Goal: Task Accomplishment & Management: Use online tool/utility

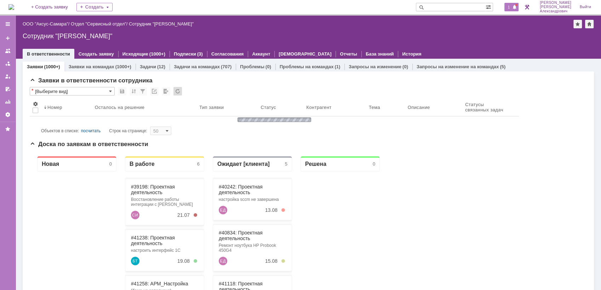
click at [510, 8] on span "1" at bounding box center [509, 7] width 6 height 5
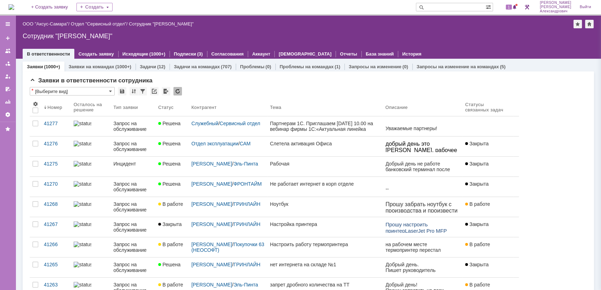
click at [428, 30] on div "Назад | ООО "Аксус-Самара" / Отдел "Сервисный отдел" / Сотрудник "[PERSON_NAME]…" at bounding box center [309, 37] width 586 height 43
click at [177, 106] on span at bounding box center [177, 107] width 6 height 6
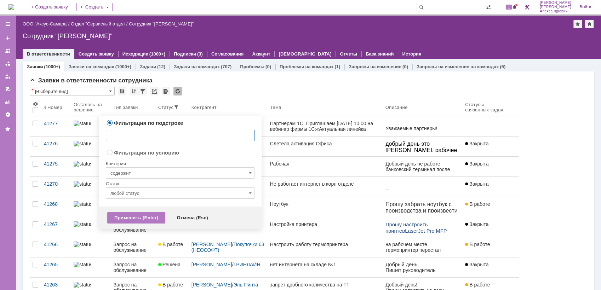
radio input "false"
radio input "true"
click at [156, 171] on input "содержит" at bounding box center [180, 173] width 149 height 11
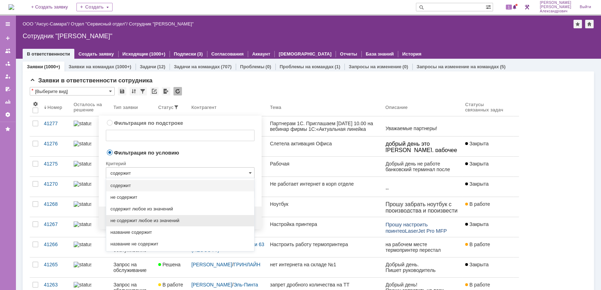
click at [168, 217] on div "не содержит любое из значений" at bounding box center [180, 220] width 148 height 11
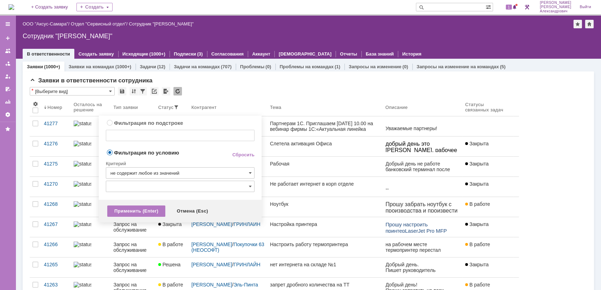
type input "не содержит любое из значений"
click at [152, 183] on input "text" at bounding box center [180, 186] width 149 height 11
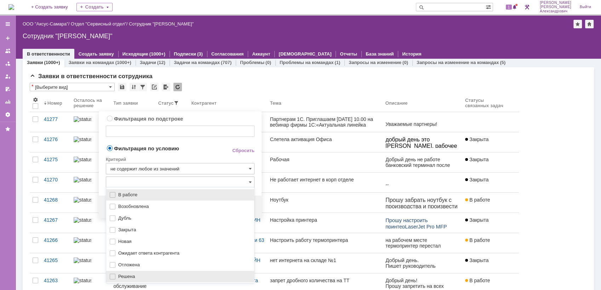
click at [141, 272] on div "Решена" at bounding box center [180, 276] width 148 height 11
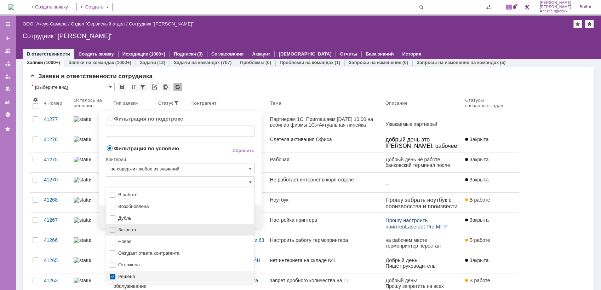
click at [152, 231] on span "Закрыта" at bounding box center [184, 230] width 132 height 6
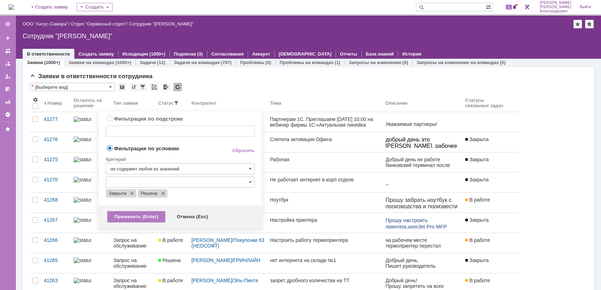
click at [204, 152] on td "Фильтрация по условию" at bounding box center [163, 149] width 115 height 10
click at [146, 214] on div "Применить (Enter)" at bounding box center [136, 216] width 58 height 11
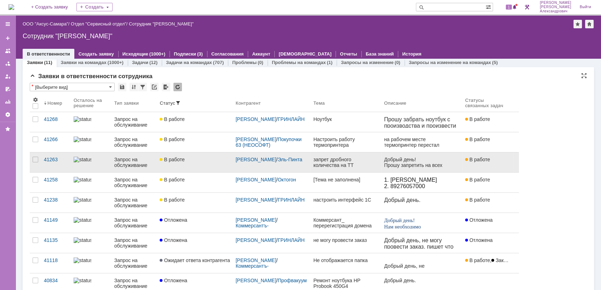
click at [217, 155] on link "В работе" at bounding box center [195, 163] width 76 height 20
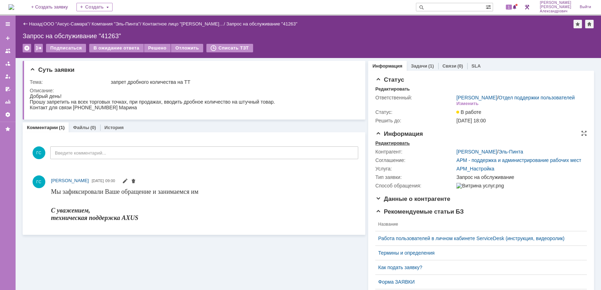
click at [400, 146] on div "Редактировать" at bounding box center [392, 144] width 34 height 6
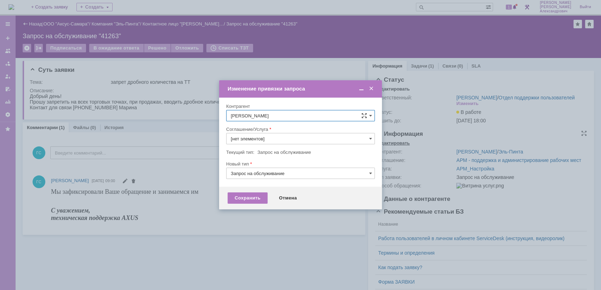
type input "АРМ_Настройка"
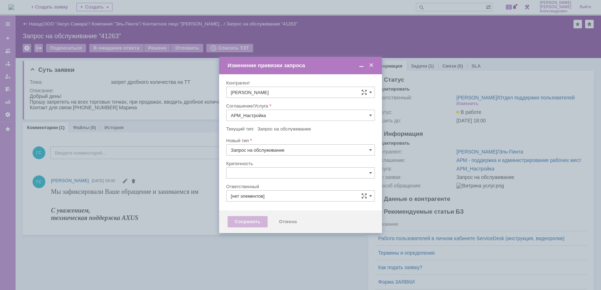
type input "[не указано]"
type input "[PERSON_NAME]"
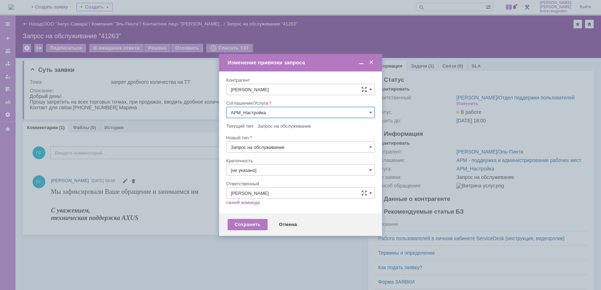
click at [312, 111] on input "АРМ_Настройка" at bounding box center [300, 112] width 149 height 11
click at [270, 168] on div "Проектная деятельность" at bounding box center [301, 164] width 148 height 11
type input "Проектная деятельность"
click at [250, 220] on div "Сохранить" at bounding box center [248, 224] width 40 height 11
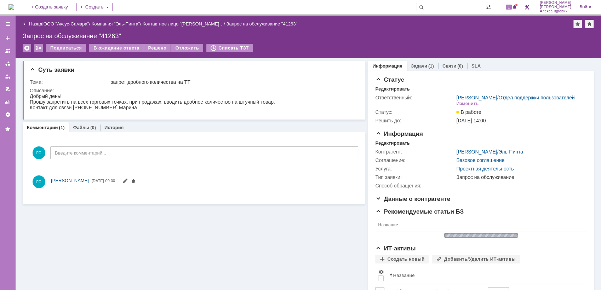
click at [429, 65] on div "(1)" at bounding box center [432, 65] width 6 height 5
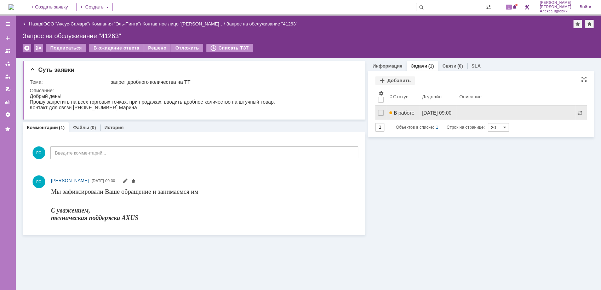
click at [404, 114] on span "В работе" at bounding box center [402, 113] width 25 height 6
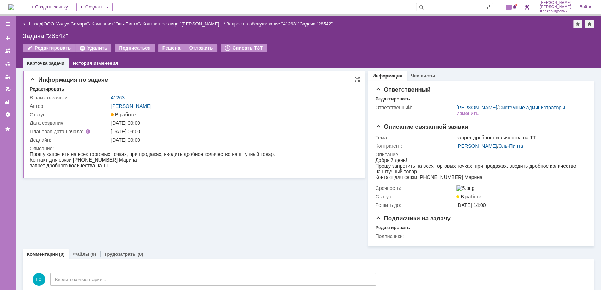
click at [57, 87] on div "Редактировать" at bounding box center [47, 89] width 34 height 6
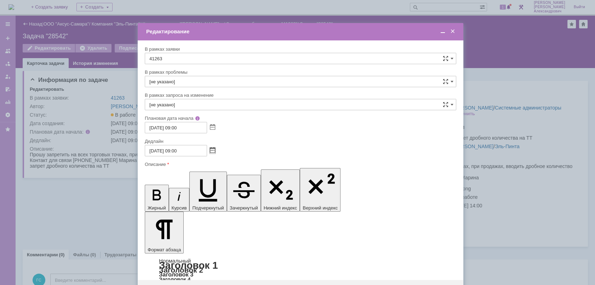
click at [213, 151] on span at bounding box center [212, 151] width 5 height 6
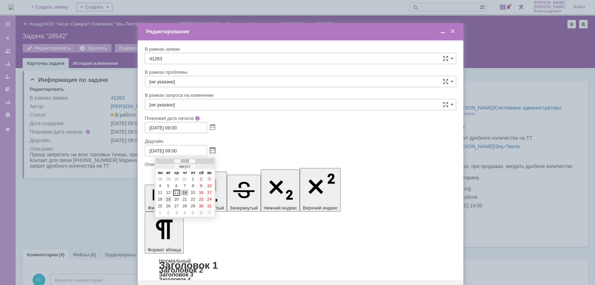
click at [169, 197] on div "19" at bounding box center [168, 199] width 7 height 6
type input "[DATE] 09:00"
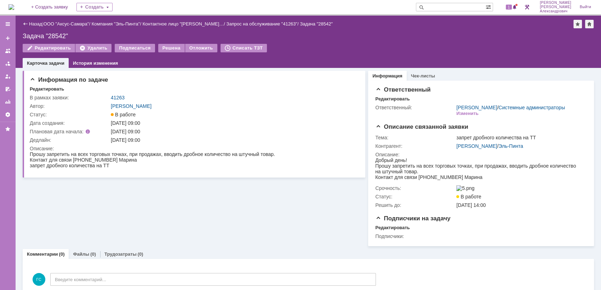
click at [14, 7] on img at bounding box center [11, 7] width 6 height 6
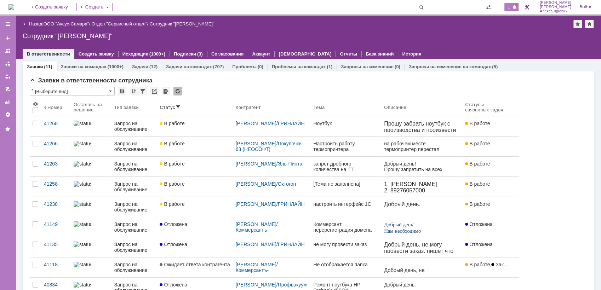
click at [509, 8] on span "1" at bounding box center [509, 7] width 6 height 5
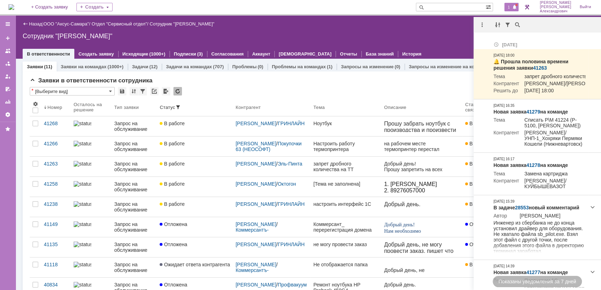
click at [450, 26] on div "Назад | ООО "Аксус-Самара" / Отдел "Сервисный отдел" / Сотрудник "[PERSON_NAME]"" at bounding box center [309, 24] width 572 height 8
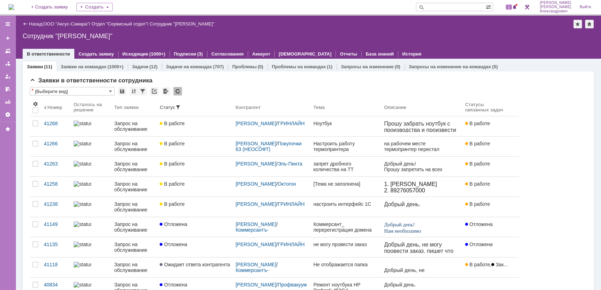
click at [14, 6] on img at bounding box center [11, 7] width 6 height 6
click at [65, 24] on link "ООО "Аксус-Самара"" at bounding box center [67, 23] width 46 height 5
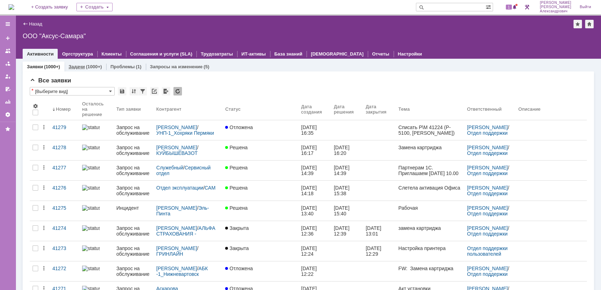
click at [82, 64] on link "Задачи" at bounding box center [77, 66] width 16 height 5
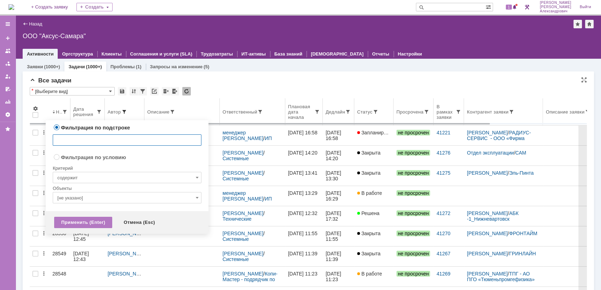
click at [124, 111] on span at bounding box center [124, 112] width 6 height 6
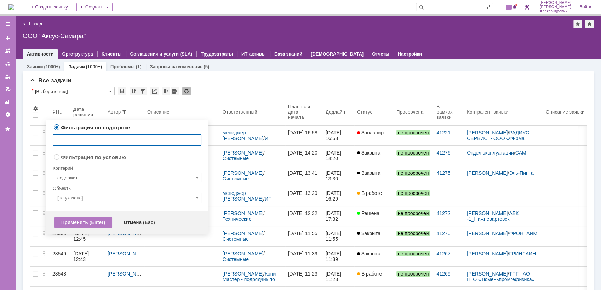
radio input "false"
radio input "true"
click at [116, 176] on input "содержит" at bounding box center [127, 177] width 149 height 11
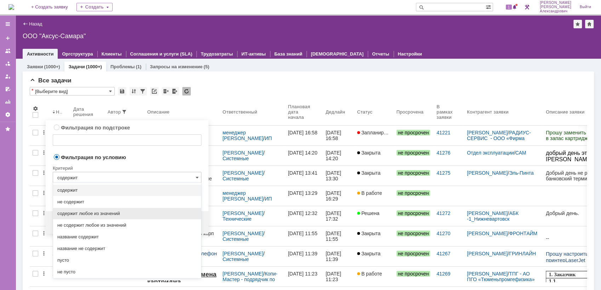
click at [119, 214] on span "содержит любое из значений" at bounding box center [127, 214] width 140 height 6
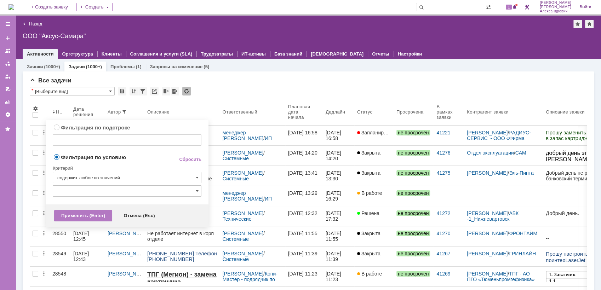
type input "содержит любое из значений"
click at [113, 196] on input "text" at bounding box center [127, 191] width 149 height 11
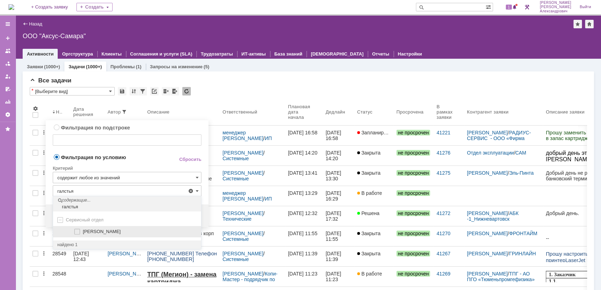
click at [100, 229] on span "[PERSON_NAME]" at bounding box center [102, 231] width 38 height 5
click at [80, 230] on input "[PERSON_NAME]" at bounding box center [77, 232] width 5 height 5
type input "[PERSON_NAME]"
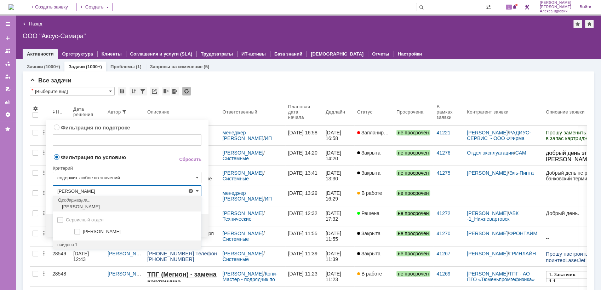
click at [100, 229] on span "[PERSON_NAME]" at bounding box center [102, 231] width 38 height 5
click at [80, 230] on input "[PERSON_NAME]" at bounding box center [77, 232] width 5 height 5
type input "[PERSON_NAME], [PERSON_NAME] [PERSON_NAME]"
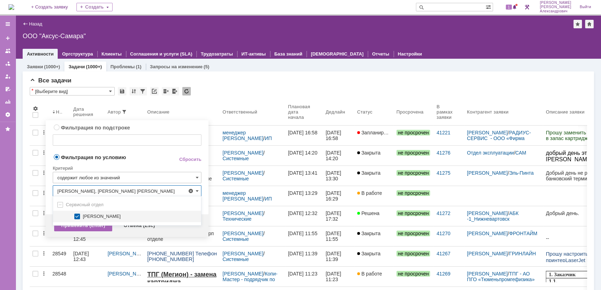
click at [83, 232] on div "Применить (Enter)" at bounding box center [83, 225] width 58 height 11
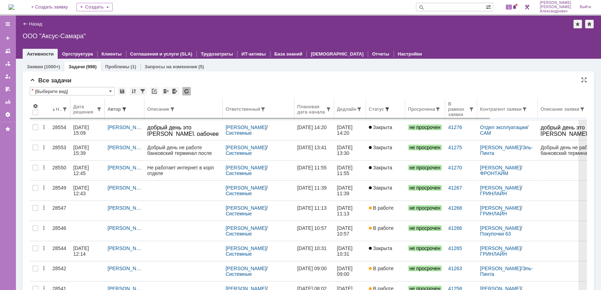
click at [386, 110] on span at bounding box center [388, 110] width 6 height 6
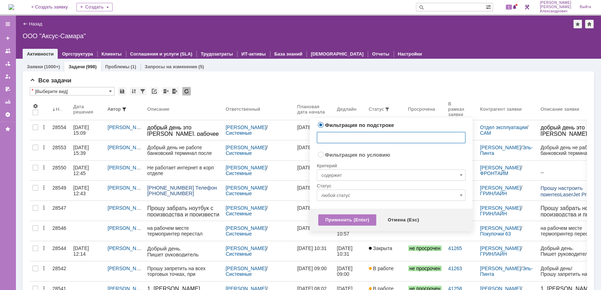
radio input "false"
radio input "true"
click at [374, 174] on input "содержит" at bounding box center [391, 175] width 149 height 11
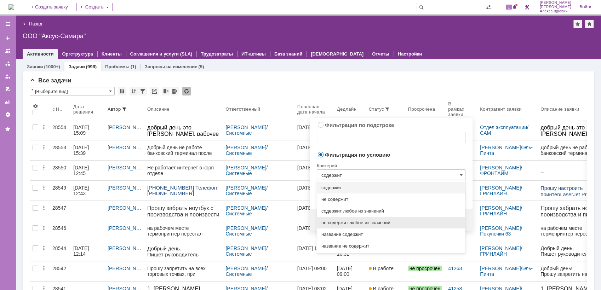
click at [365, 221] on span "не содержит любое из значений" at bounding box center [392, 223] width 140 height 6
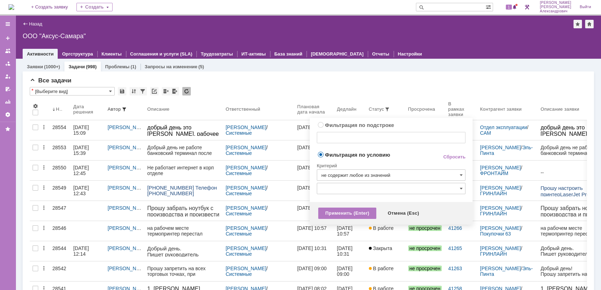
type input "не содержит любое из значений"
click at [367, 187] on input "text" at bounding box center [391, 188] width 149 height 11
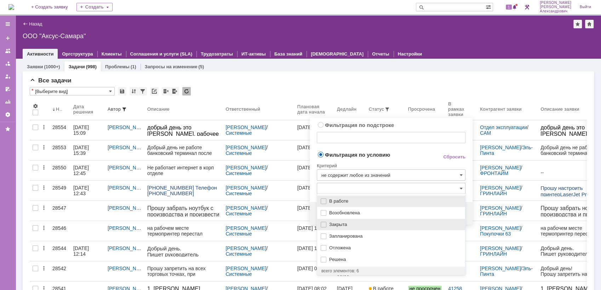
click at [354, 222] on span "Закрыта" at bounding box center [395, 225] width 132 height 6
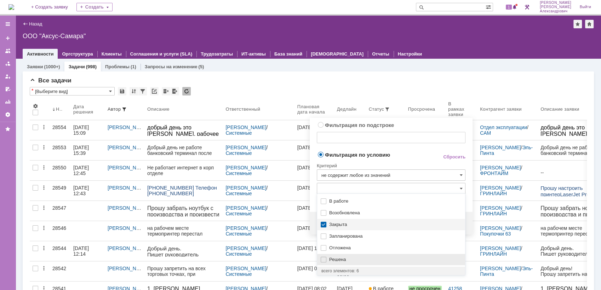
click at [341, 261] on span "Решена" at bounding box center [395, 260] width 132 height 6
click at [393, 160] on div "Критерий" at bounding box center [391, 165] width 149 height 10
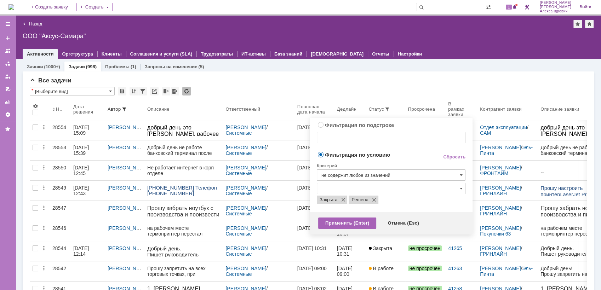
click at [357, 219] on div "Применить (Enter)" at bounding box center [347, 223] width 58 height 11
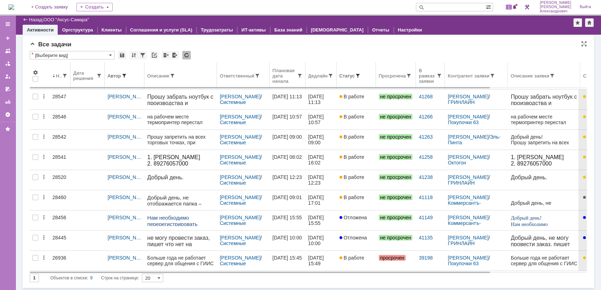
click at [233, 82] on th "Ответственный" at bounding box center [243, 75] width 53 height 27
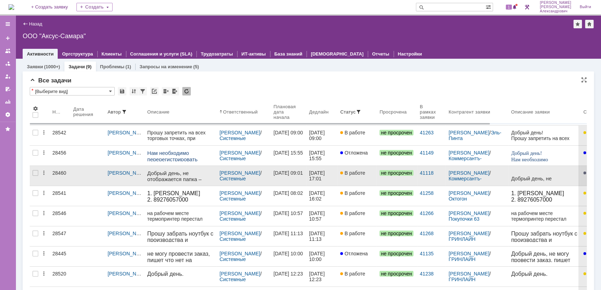
click at [374, 180] on link "В работе" at bounding box center [356, 176] width 39 height 20
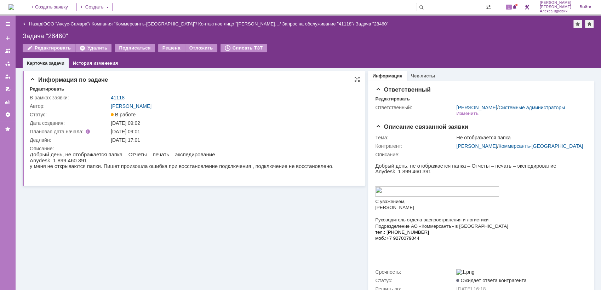
click at [113, 95] on link "41118" at bounding box center [118, 98] width 14 height 6
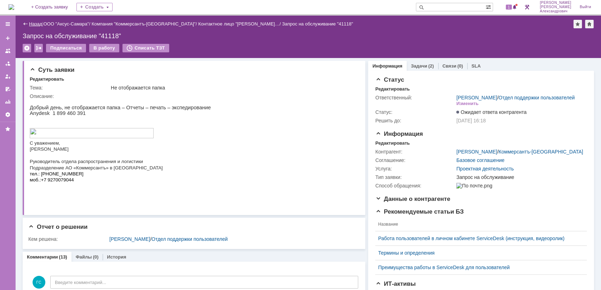
click at [32, 22] on link "Назад" at bounding box center [35, 23] width 13 height 5
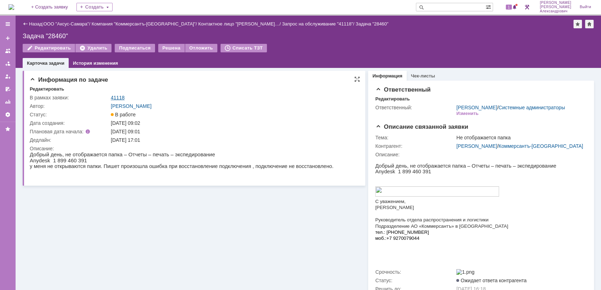
click at [121, 96] on link "41118" at bounding box center [118, 98] width 14 height 6
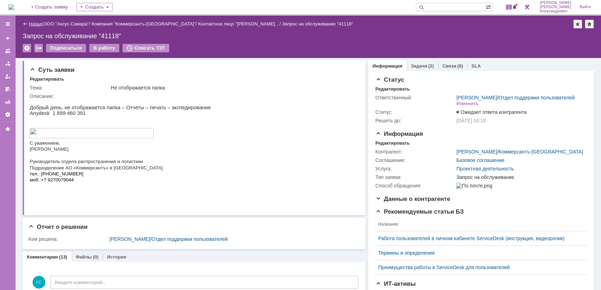
click at [37, 23] on link "Назад" at bounding box center [35, 23] width 13 height 5
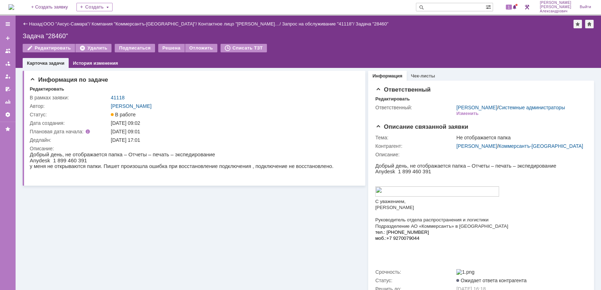
click at [12, 8] on img at bounding box center [11, 7] width 6 height 6
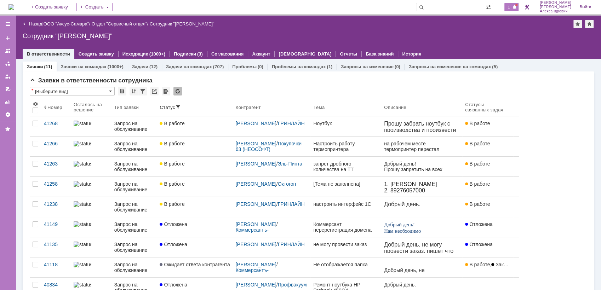
click at [512, 5] on span "1" at bounding box center [509, 7] width 6 height 5
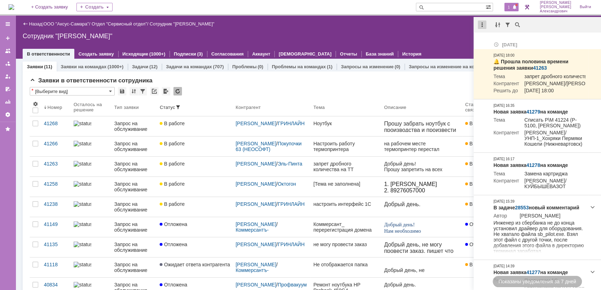
click at [479, 26] on div at bounding box center [482, 25] width 8 height 8
click at [490, 41] on div "Отметить уведомления прочитанными" at bounding box center [531, 42] width 95 height 5
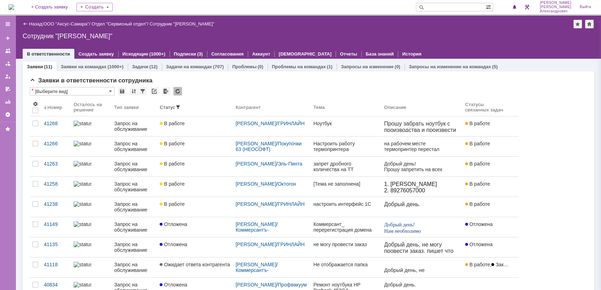
click at [431, 41] on div "Назад | ООО "Аксус-Самара" / Отдел "Сервисный отдел" / Сотрудник "[PERSON_NAME]…" at bounding box center [309, 37] width 586 height 43
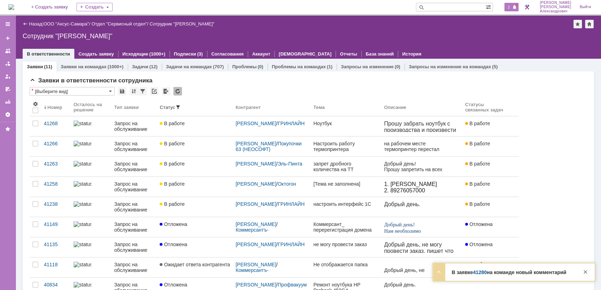
click at [512, 10] on span "2" at bounding box center [509, 7] width 6 height 5
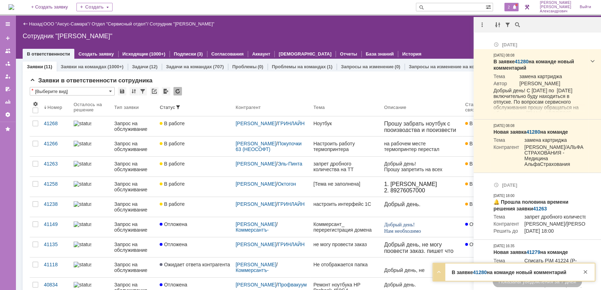
click at [438, 42] on div "Назад | ООО "Аксус-Самара" / Отдел "Сервисный отдел" / Сотрудник "[PERSON_NAME]…" at bounding box center [309, 37] width 586 height 43
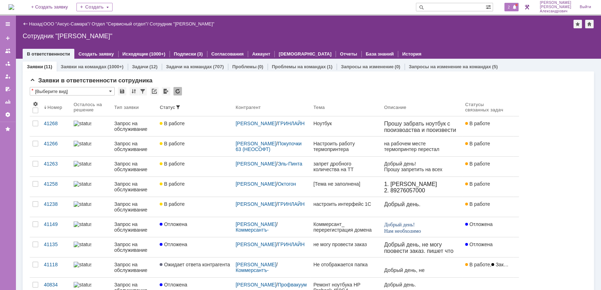
click at [516, 7] on span at bounding box center [514, 8] width 5 height 6
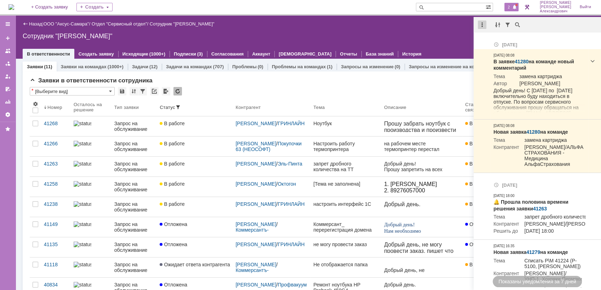
click at [483, 25] on div at bounding box center [482, 25] width 8 height 8
click at [494, 42] on div "Отметить уведомления прочитанными" at bounding box center [531, 42] width 95 height 5
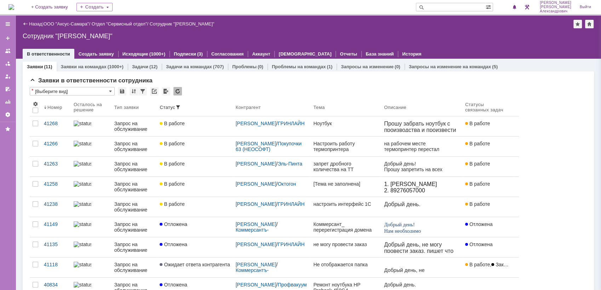
drag, startPoint x: 445, startPoint y: 38, endPoint x: 368, endPoint y: 35, distance: 76.5
click at [444, 38] on div "Сотрудник "[PERSON_NAME]"" at bounding box center [309, 36] width 572 height 7
click at [14, 6] on img at bounding box center [11, 7] width 6 height 6
click at [74, 23] on link "ООО "Аксус-Самара"" at bounding box center [67, 23] width 46 height 5
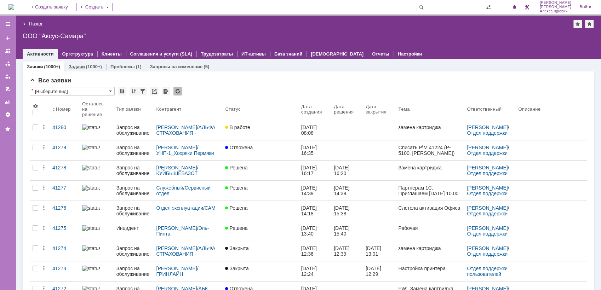
click at [87, 64] on div "(1000+)" at bounding box center [94, 66] width 16 height 5
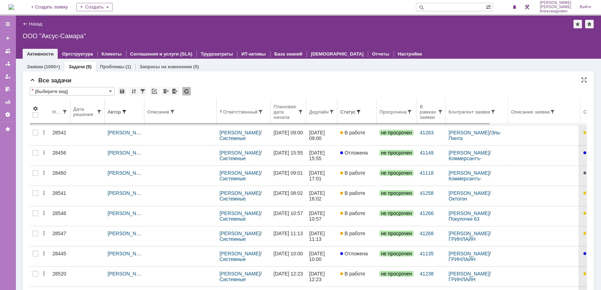
click at [325, 115] on th "Дедлайн" at bounding box center [321, 111] width 31 height 27
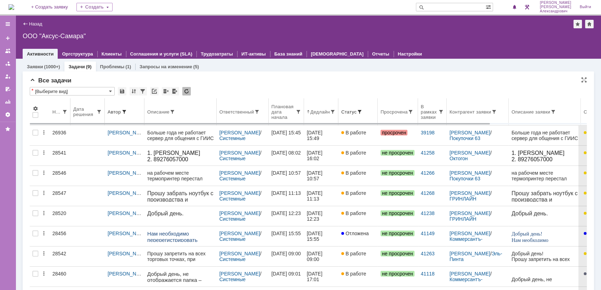
click at [226, 113] on div "Ответственный" at bounding box center [237, 111] width 35 height 5
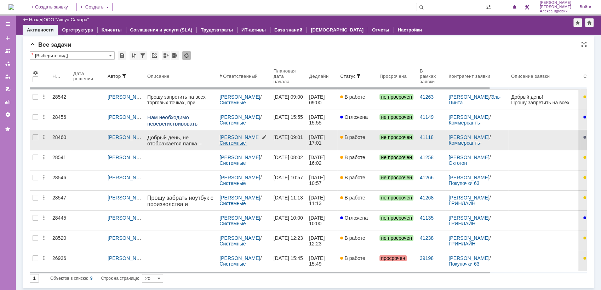
scroll to position [12, 0]
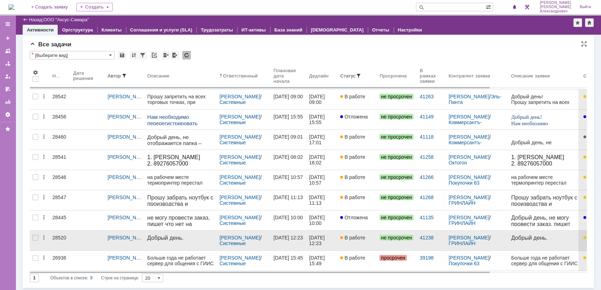
click at [348, 244] on link "В работе" at bounding box center [356, 241] width 39 height 20
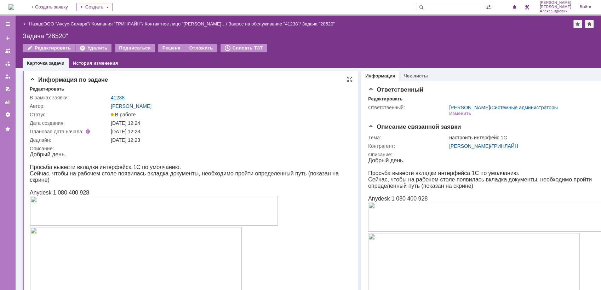
click at [115, 96] on link "41238" at bounding box center [118, 98] width 14 height 6
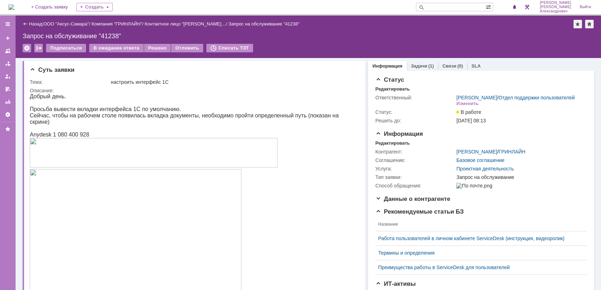
click at [14, 5] on img at bounding box center [11, 7] width 6 height 6
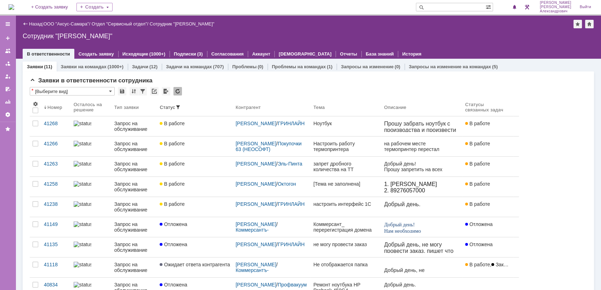
click at [14, 7] on img at bounding box center [11, 7] width 6 height 6
click at [12, 8] on img at bounding box center [11, 7] width 6 height 6
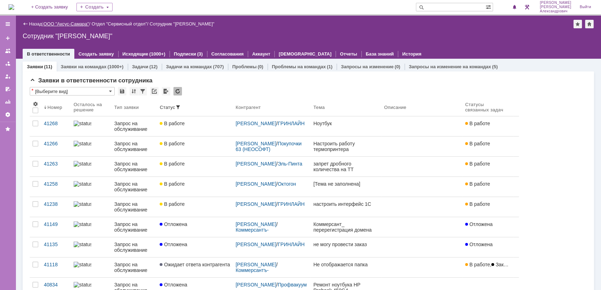
click at [63, 25] on link "ООО "Аксус-Самара"" at bounding box center [67, 23] width 46 height 5
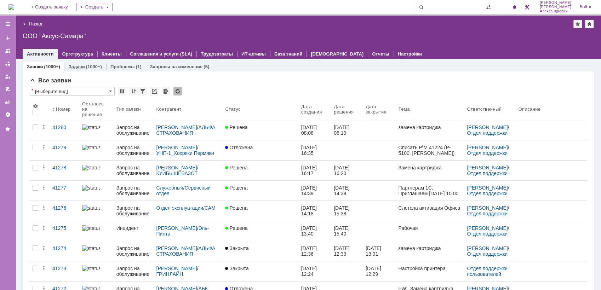
click at [89, 64] on div "(1000+)" at bounding box center [94, 66] width 16 height 5
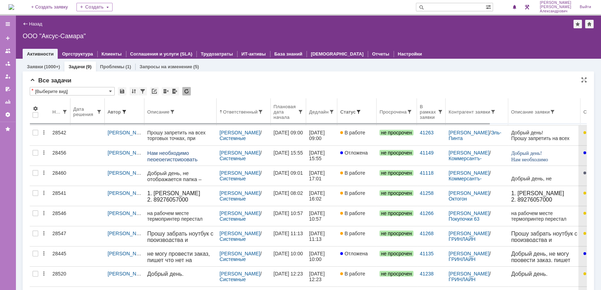
click at [327, 114] on div "Дедлайн" at bounding box center [321, 112] width 25 height 6
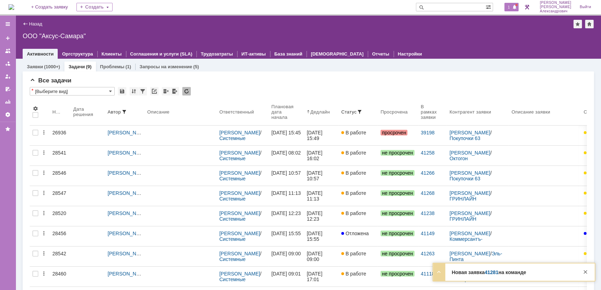
click at [510, 5] on span "1" at bounding box center [509, 7] width 6 height 5
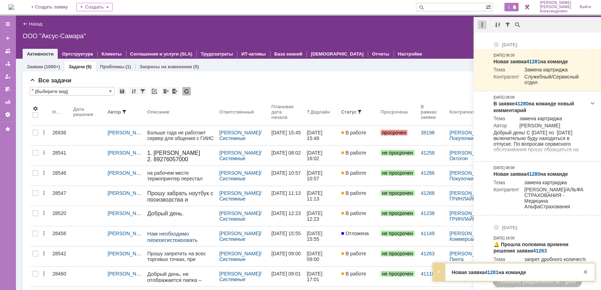
click at [479, 27] on div at bounding box center [482, 25] width 8 height 8
drag, startPoint x: 495, startPoint y: 38, endPoint x: 401, endPoint y: 29, distance: 94.2
click at [494, 38] on div "Отметить уведомления прочитанными" at bounding box center [530, 43] width 103 height 11
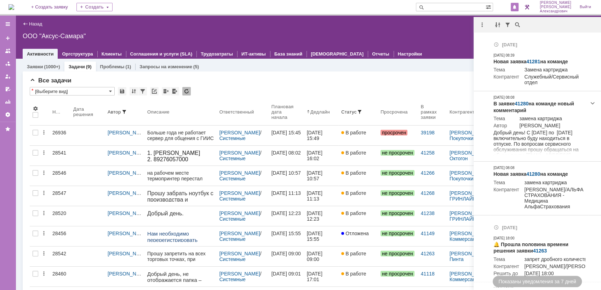
click at [385, 27] on div "Назад | ООО "Аксус-Самара"" at bounding box center [309, 24] width 572 height 8
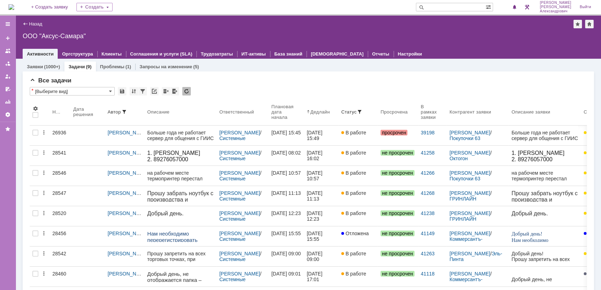
click at [14, 6] on img at bounding box center [11, 7] width 6 height 6
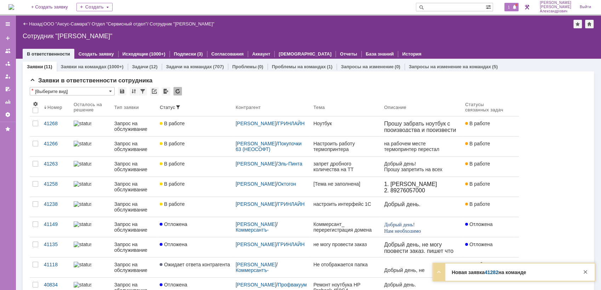
click at [518, 11] on div "1" at bounding box center [512, 7] width 15 height 8
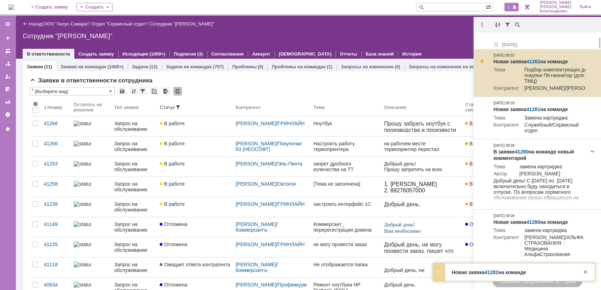
click at [534, 59] on link "41282" at bounding box center [534, 62] width 14 height 6
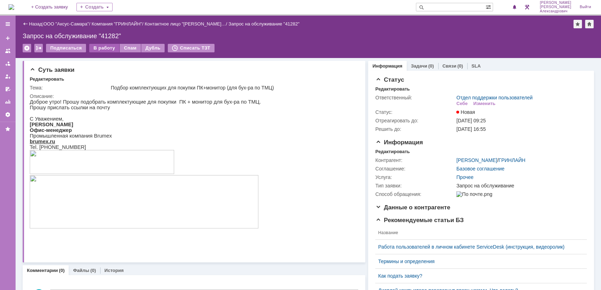
click at [103, 49] on div "В работу" at bounding box center [104, 48] width 30 height 8
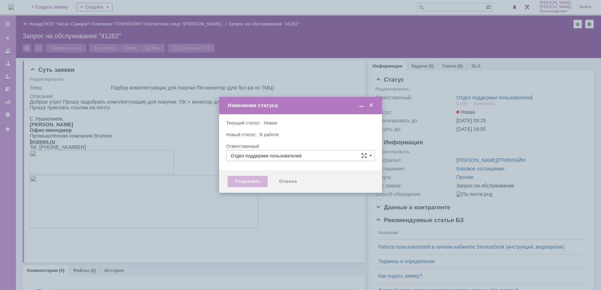
type input "[PERSON_NAME]"
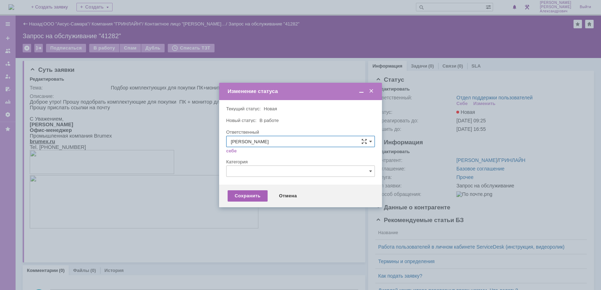
click at [249, 191] on div "Сохранить" at bounding box center [248, 196] width 40 height 11
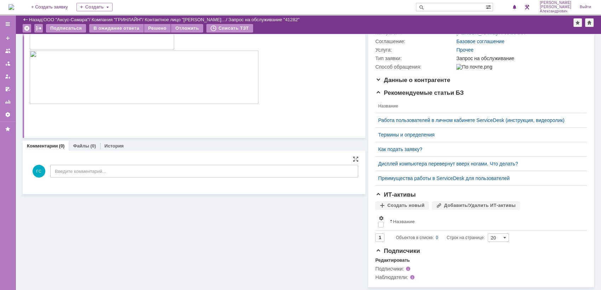
scroll to position [104, 0]
click at [153, 169] on div "ГС Введите комментарий..." at bounding box center [194, 172] width 329 height 33
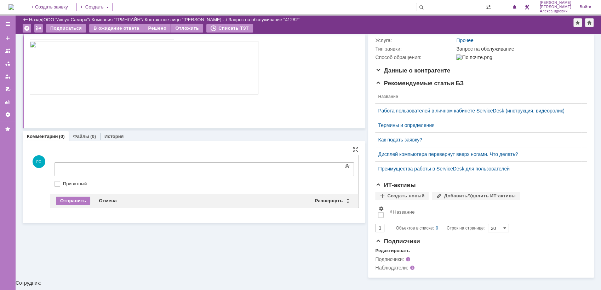
scroll to position [0, 0]
click at [314, 198] on div "Развернуть" at bounding box center [332, 201] width 42 height 8
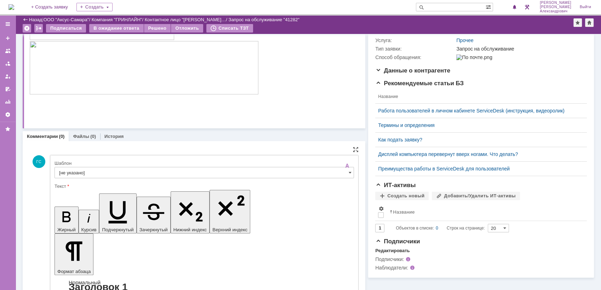
click at [172, 178] on input "[не указано]" at bounding box center [205, 172] width 300 height 11
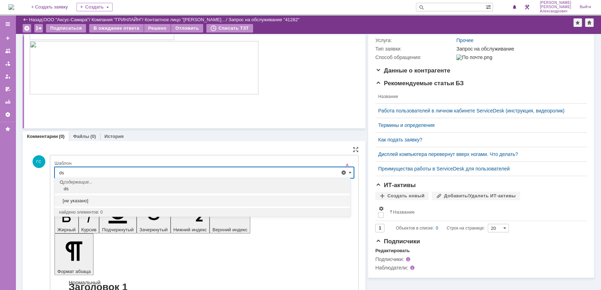
type input "d"
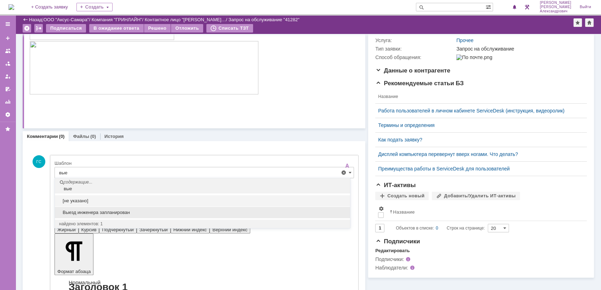
click at [115, 215] on span "Выезд инженера запланирован" at bounding box center [202, 213] width 287 height 6
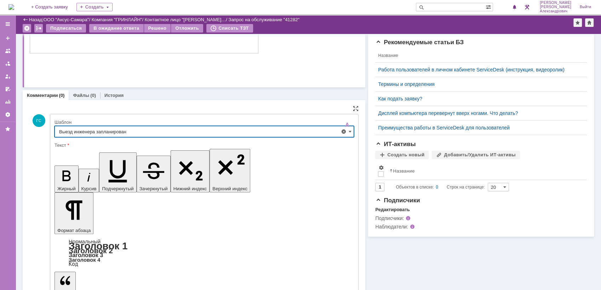
scroll to position [146, 0]
type input "Выезд инженера запланирован"
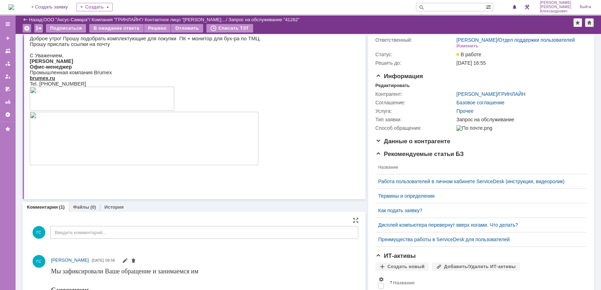
scroll to position [0, 0]
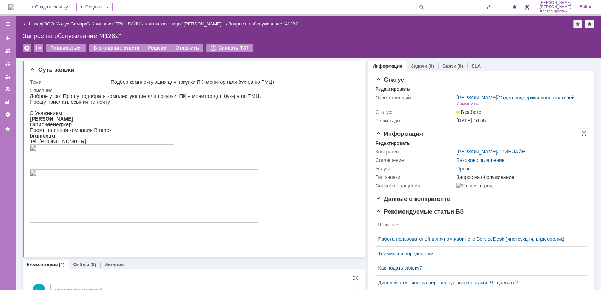
click at [388, 151] on div "Контрагент: [PERSON_NAME] / [PERSON_NAME]: Базовое соглашение Услуга: Прочее Ти…" at bounding box center [481, 168] width 212 height 44
click at [389, 146] on div "Редактировать" at bounding box center [392, 144] width 34 height 6
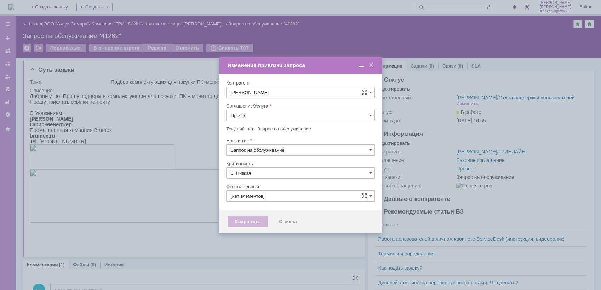
type input "[PERSON_NAME]"
type input "[не указано]"
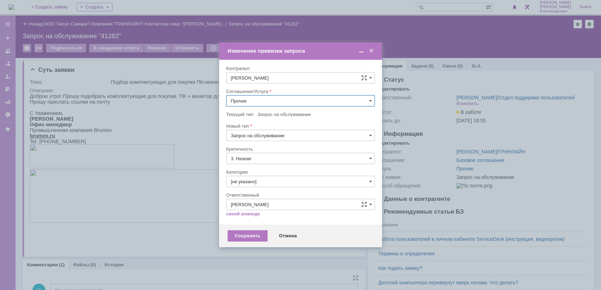
click at [272, 99] on input "Прочее" at bounding box center [300, 100] width 149 height 11
click at [275, 184] on span "АРМ_Настройка" at bounding box center [301, 187] width 140 height 6
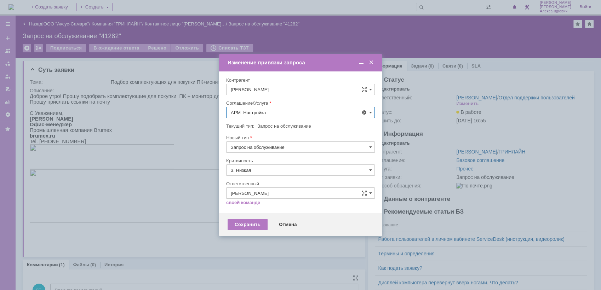
type input "АРМ_Настройка"
click at [275, 168] on input "3. Низкая" at bounding box center [300, 170] width 149 height 11
click at [271, 182] on span "[не указано]" at bounding box center [301, 184] width 140 height 6
type input "[не указано]"
click at [255, 222] on div "Сохранить" at bounding box center [248, 224] width 40 height 11
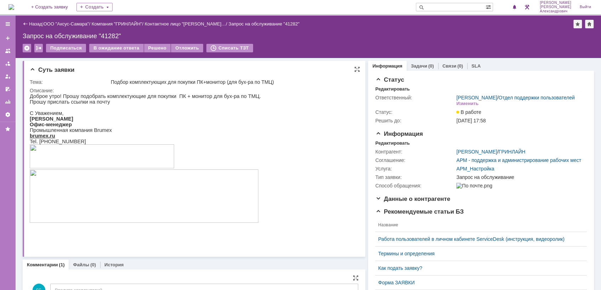
scroll to position [0, 0]
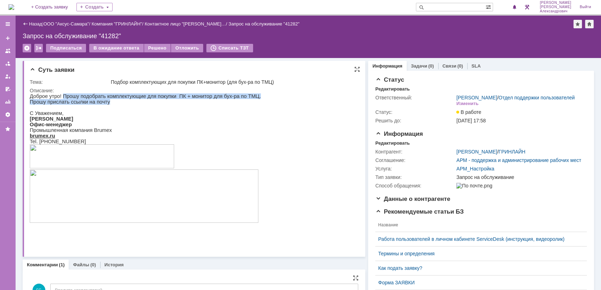
drag, startPoint x: 60, startPoint y: 96, endPoint x: 111, endPoint y: 103, distance: 51.5
click at [111, 103] on div "Доброе утро! Прошу подобрать комплектующие для покупки ПК + монитор для бух-ра …" at bounding box center [145, 167] width 231 height 148
copy div "Прошу подобрать комплектующие для покупки ПК + монитор для бух-ра по ТМЦ. Прошу…"
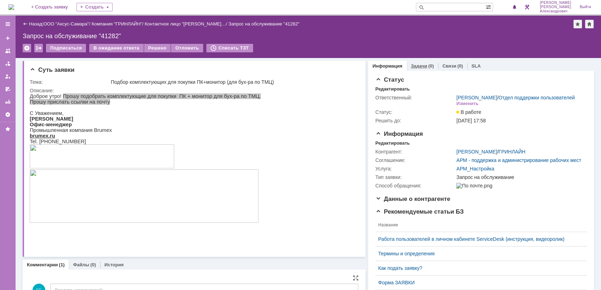
click at [418, 61] on div "Задачи (0)" at bounding box center [423, 66] width 32 height 10
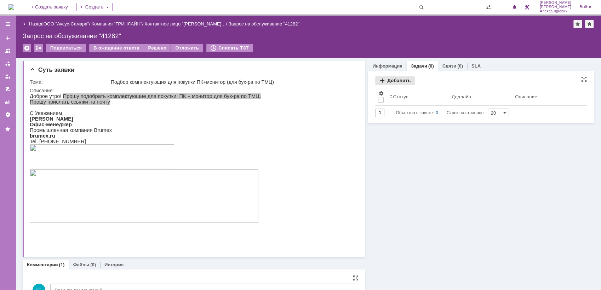
click at [386, 81] on div "Добавить" at bounding box center [395, 80] width 40 height 8
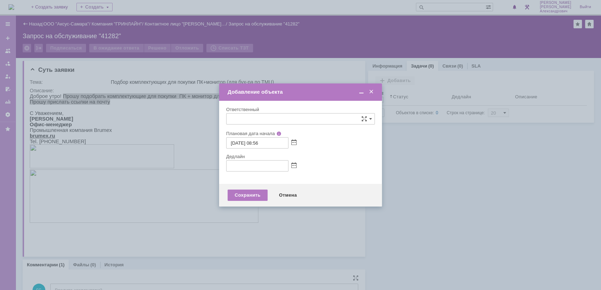
type input "[не указано]"
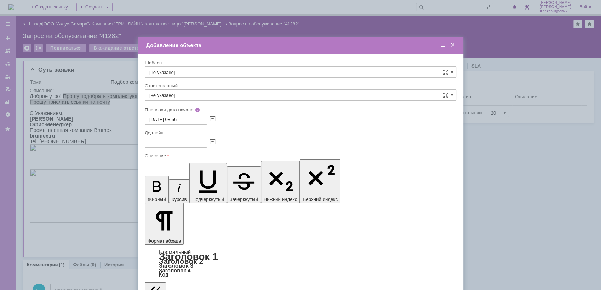
click at [212, 142] on span at bounding box center [212, 143] width 5 height 6
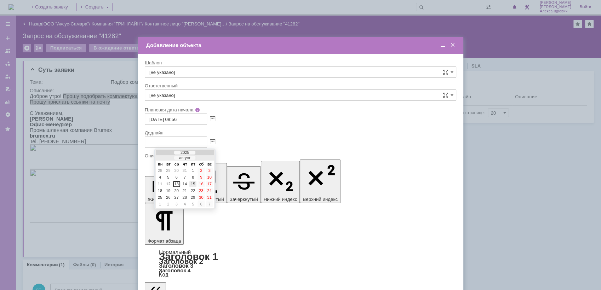
click at [192, 186] on div "15" at bounding box center [192, 184] width 7 height 6
type input "15.08.2025 08:56"
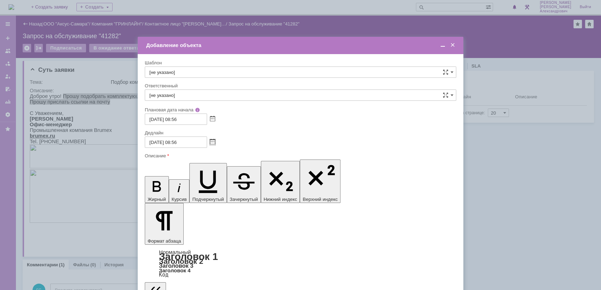
click at [443, 45] on span at bounding box center [442, 45] width 7 height 6
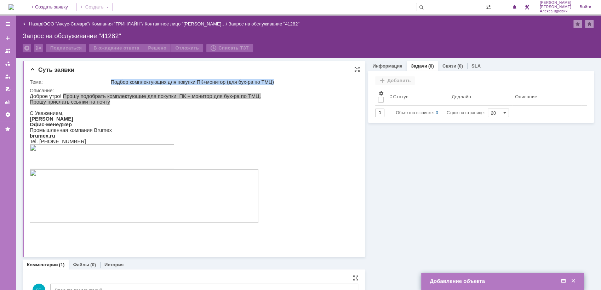
drag, startPoint x: 111, startPoint y: 81, endPoint x: 279, endPoint y: 80, distance: 167.9
click at [279, 80] on div "Подбор комплектующих для покупки ПК+монитор (для бух-ра по ТМЦ)" at bounding box center [233, 82] width 244 height 6
copy div "Подбор комплектующих для покупки ПК+монитор (для бух-ра по ТМЦ)"
click at [566, 282] on span at bounding box center [563, 281] width 7 height 6
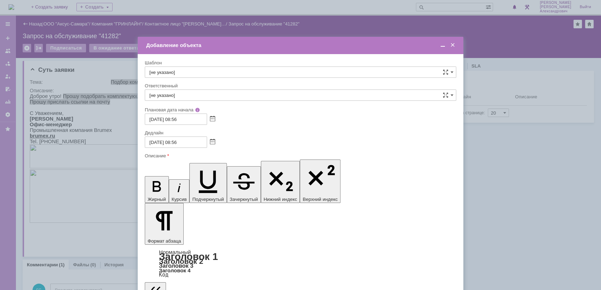
click at [172, 96] on input "[не указано]" at bounding box center [301, 95] width 312 height 11
click at [207, 165] on div "[PERSON_NAME]" at bounding box center [300, 170] width 311 height 11
type input "[PERSON_NAME]"
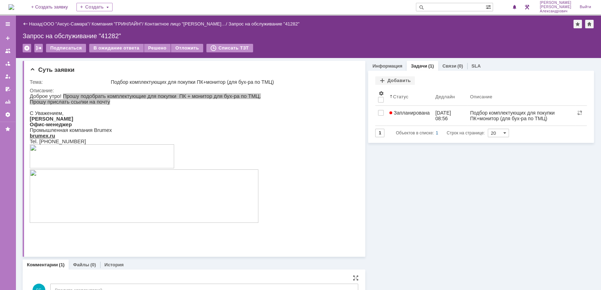
click at [14, 6] on img at bounding box center [11, 7] width 6 height 6
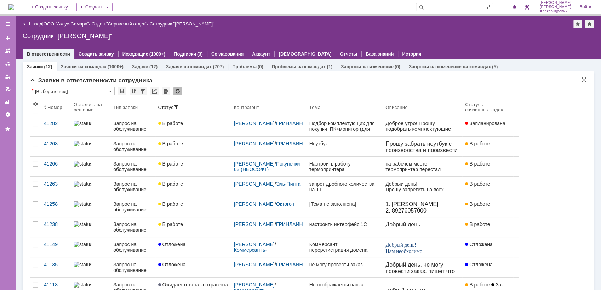
click at [14, 6] on img at bounding box center [11, 7] width 6 height 6
click at [12, 4] on img at bounding box center [11, 7] width 6 height 6
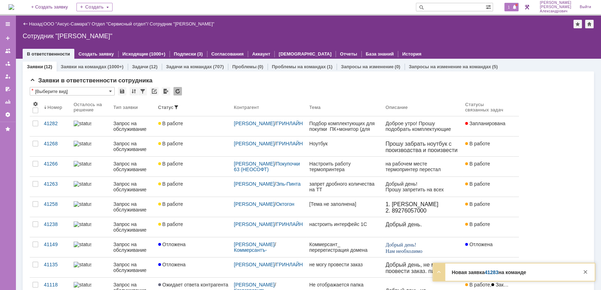
click at [518, 5] on div at bounding box center [517, 5] width 2 height 2
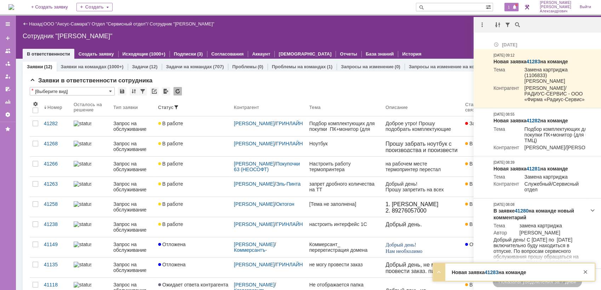
click at [425, 27] on div "Назад | ООО "Аксус-Самара" / Отдел "Сервисный отдел" / Сотрудник "[PERSON_NAME]"" at bounding box center [309, 24] width 572 height 8
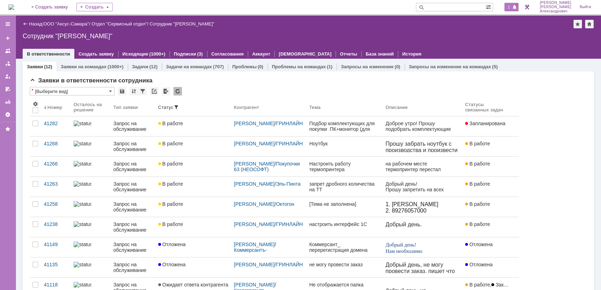
click at [509, 7] on span "1" at bounding box center [509, 7] width 6 height 5
click at [455, 23] on div "Назад | ООО "Аксус-Самара" / Отдел "Сервисный отдел" / Сотрудник "[PERSON_NAME]"" at bounding box center [309, 24] width 572 height 8
click at [11, 9] on img at bounding box center [11, 7] width 6 height 6
click at [14, 7] on img at bounding box center [11, 7] width 6 height 6
click at [514, 2] on div "1" at bounding box center [508, 7] width 21 height 14
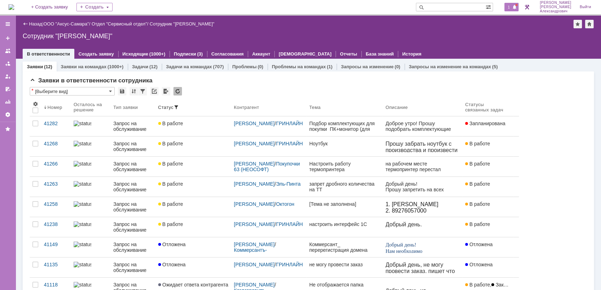
click at [510, 8] on span "1" at bounding box center [509, 7] width 6 height 5
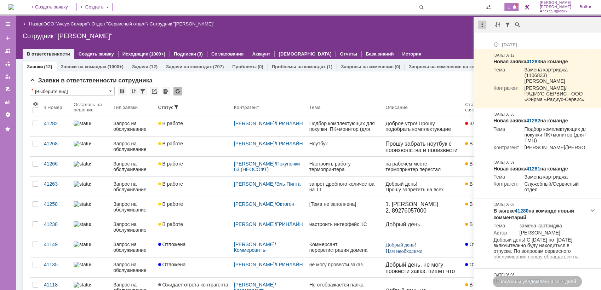
click at [482, 22] on div at bounding box center [482, 25] width 8 height 8
click at [488, 44] on div "Отметить уведомления прочитанными" at bounding box center [531, 42] width 95 height 5
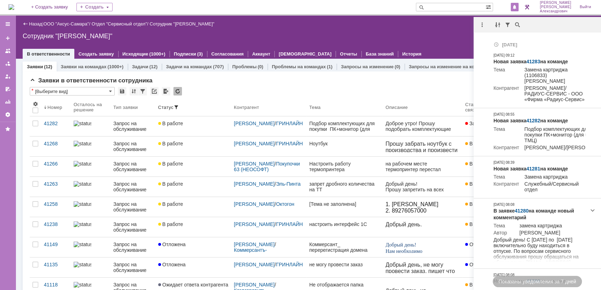
click at [406, 36] on div "Сотрудник "[PERSON_NAME]"" at bounding box center [309, 36] width 572 height 7
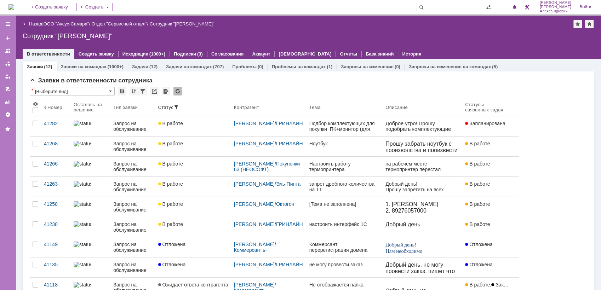
click at [14, 4] on img at bounding box center [11, 7] width 6 height 6
click at [14, 10] on img at bounding box center [11, 7] width 6 height 6
